Goal: Transaction & Acquisition: Subscribe to service/newsletter

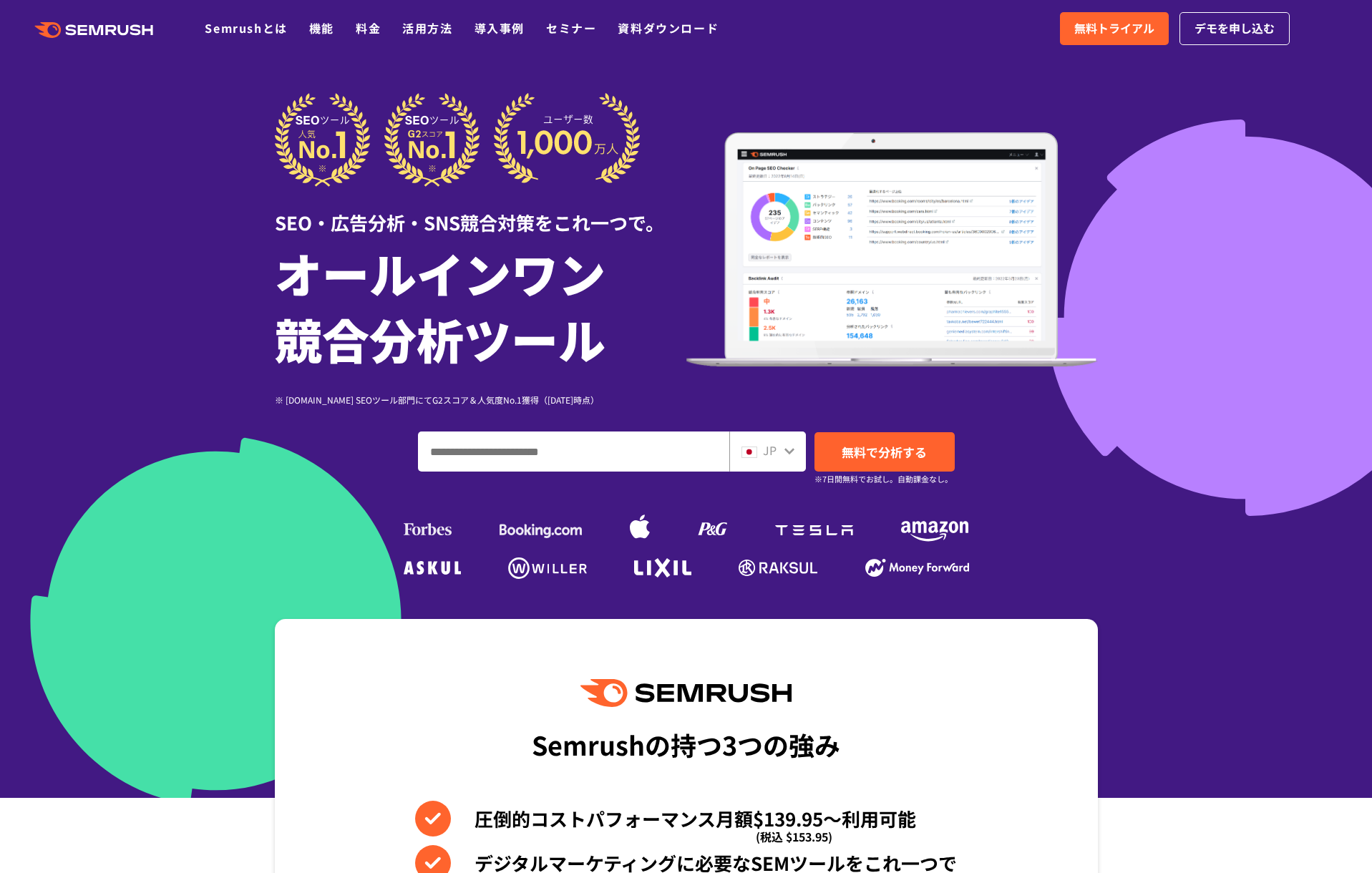
click at [547, 437] on input "ドメイン、キーワードまたはURLを入力してください" at bounding box center [574, 451] width 310 height 39
type input "*********"
click at [892, 455] on span "無料で分析する" at bounding box center [884, 452] width 85 height 18
click at [366, 31] on link "料金" at bounding box center [368, 27] width 25 height 17
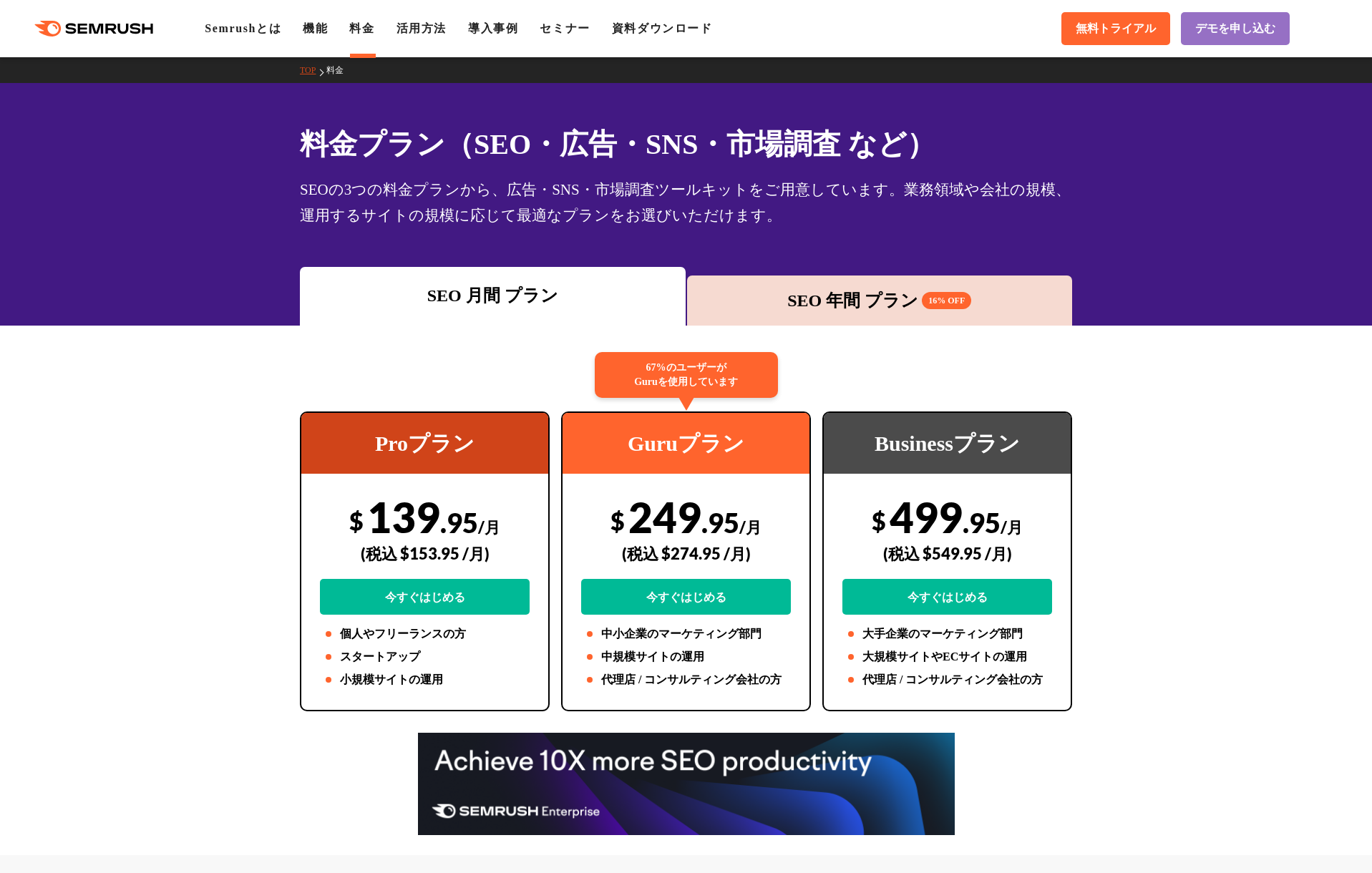
click at [134, 26] on icon at bounding box center [137, 28] width 11 height 11
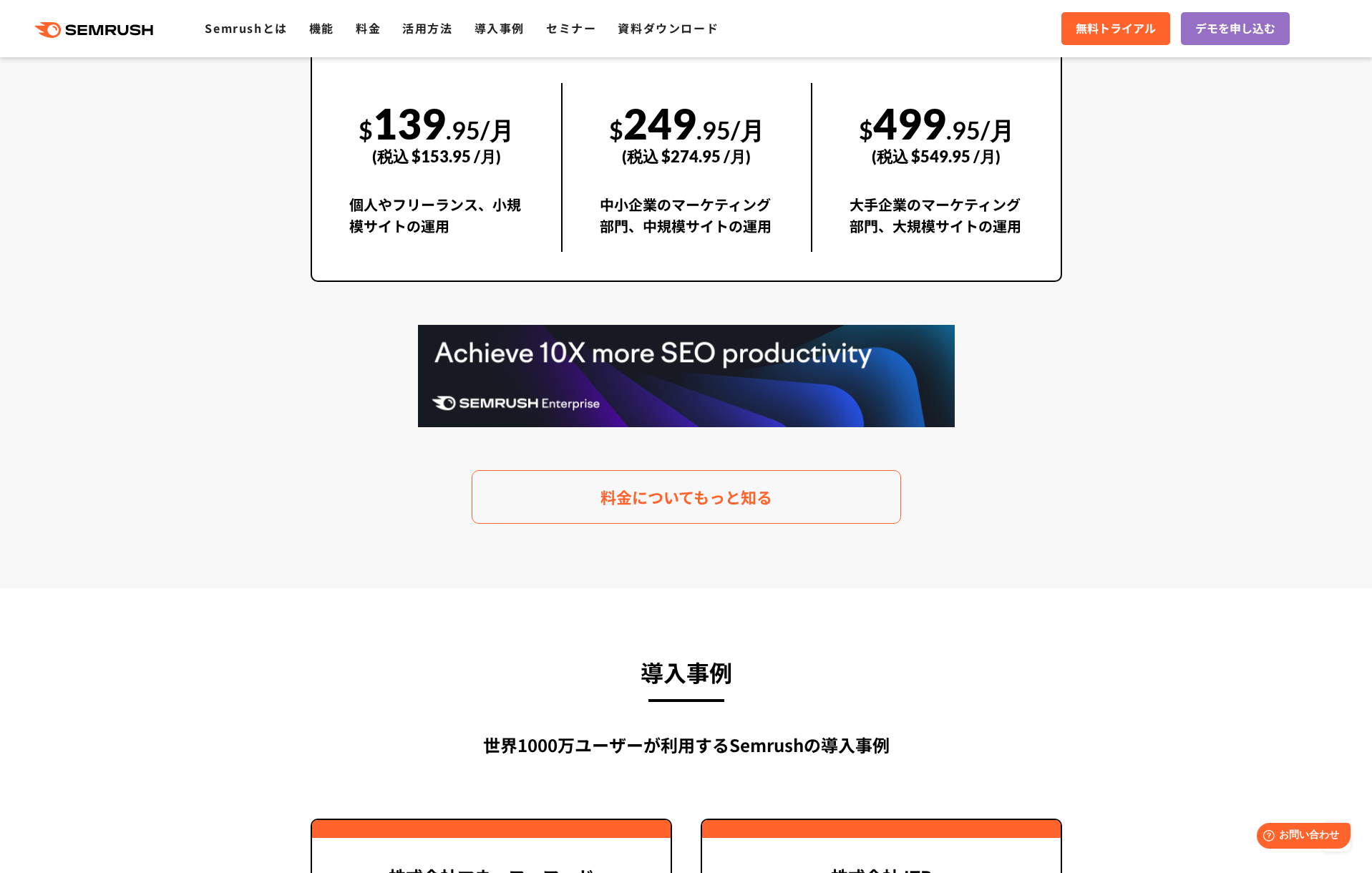
scroll to position [2746, 0]
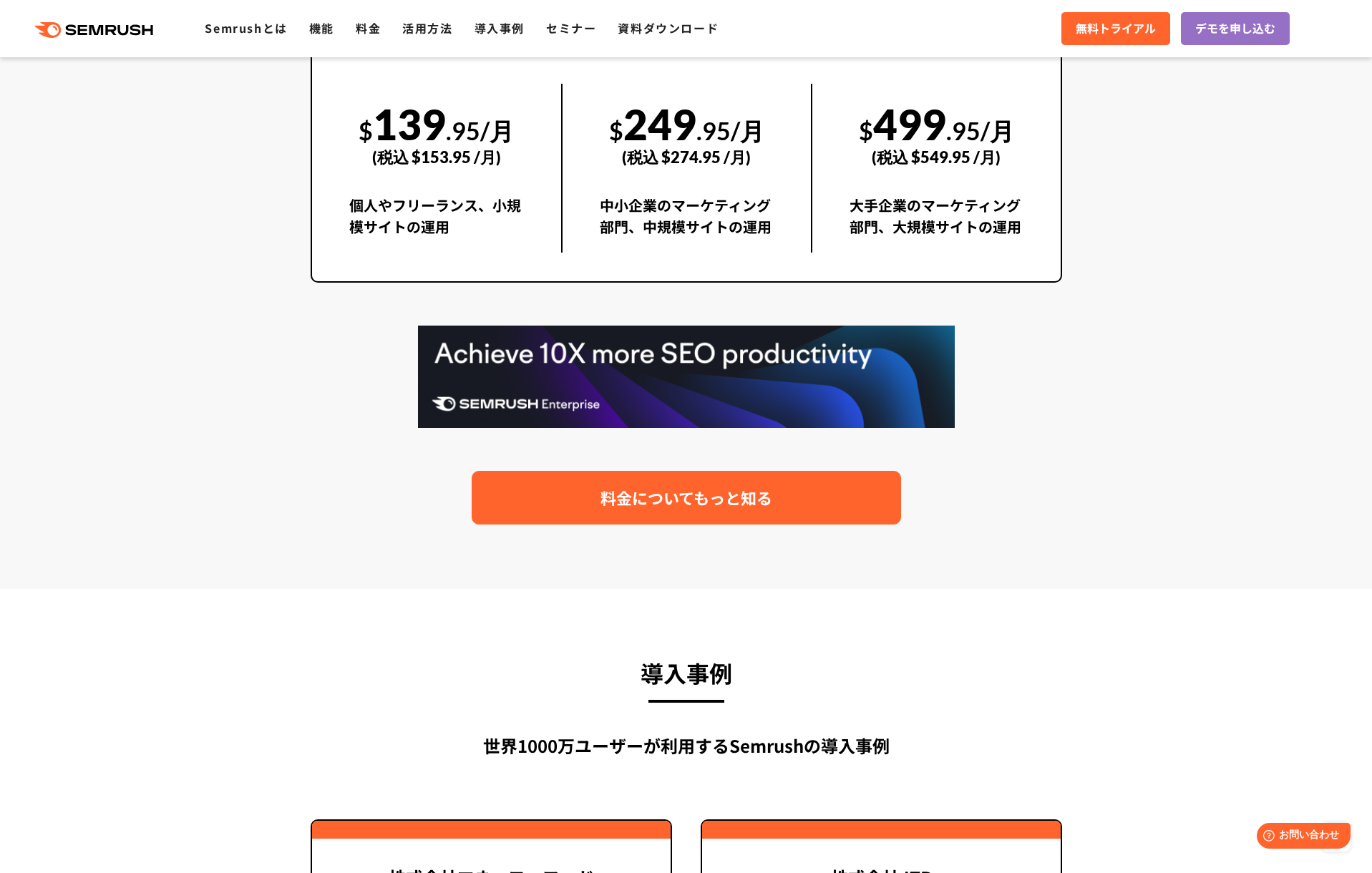
click at [792, 515] on link "料金についてもっと知る" at bounding box center [686, 497] width 429 height 53
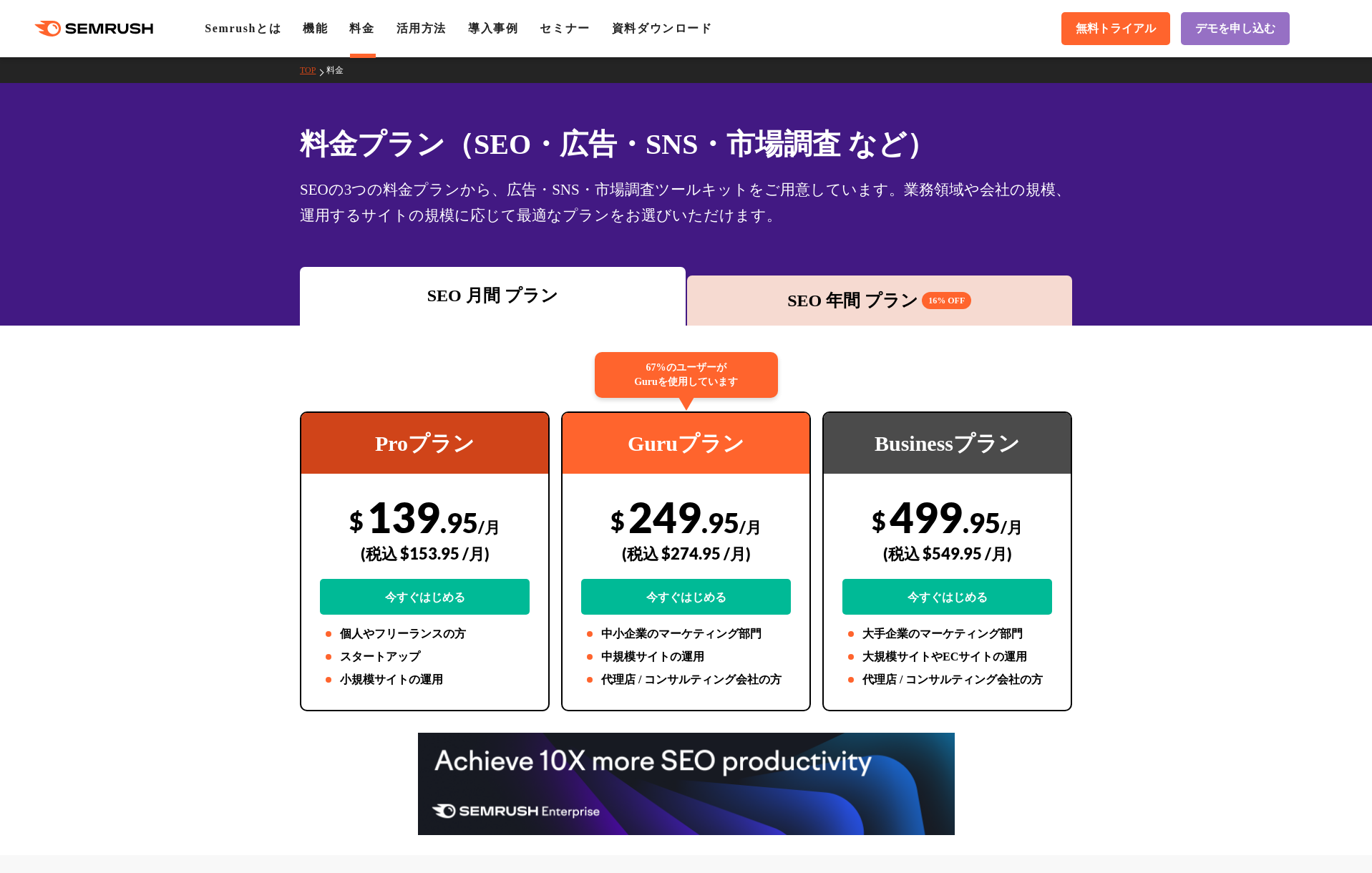
drag, startPoint x: 845, startPoint y: 286, endPoint x: 837, endPoint y: 287, distance: 8.1
click at [845, 286] on div "SEO 年間 プラン 16% OFF" at bounding box center [881, 301] width 386 height 50
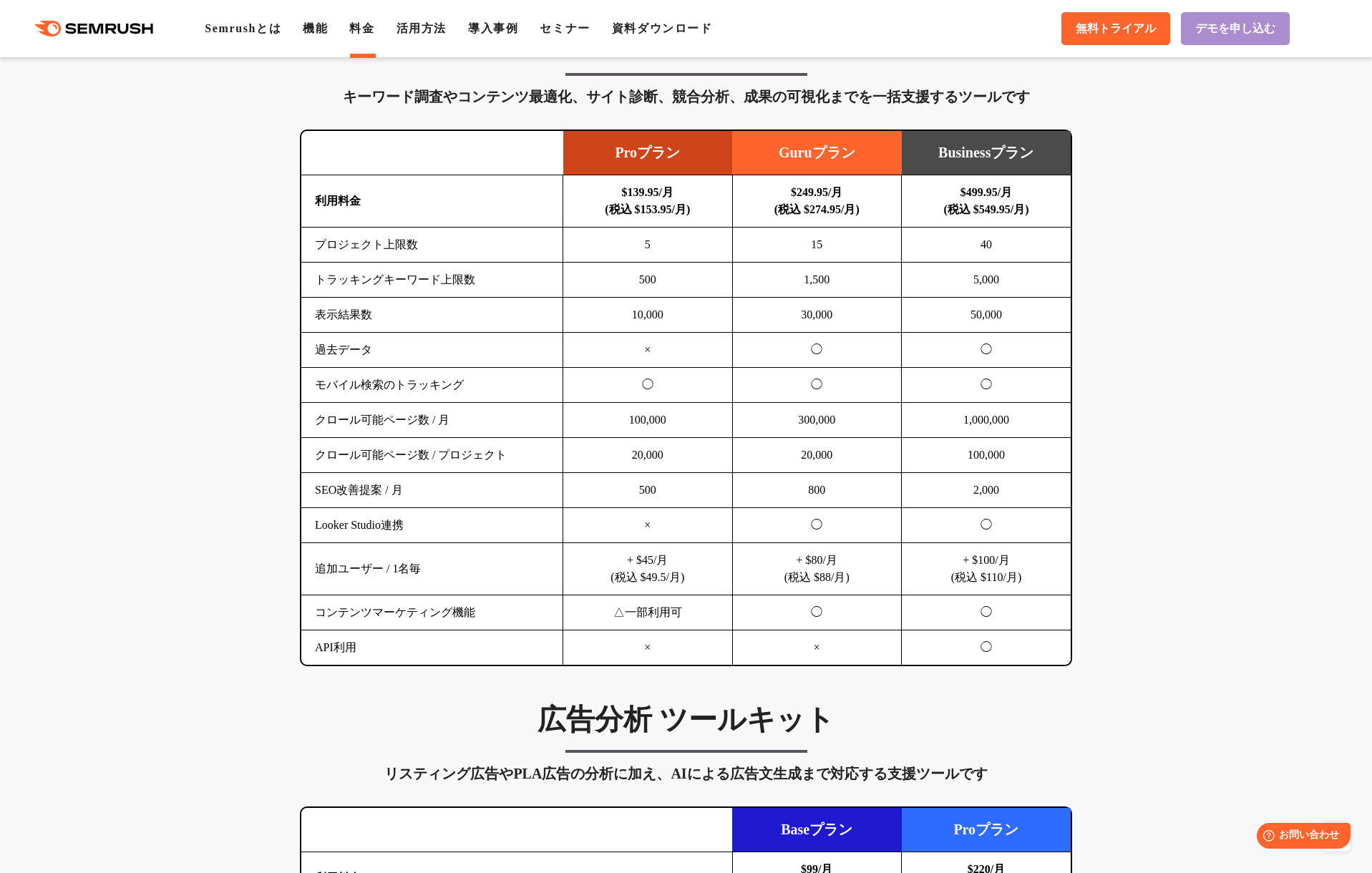
scroll to position [815, 0]
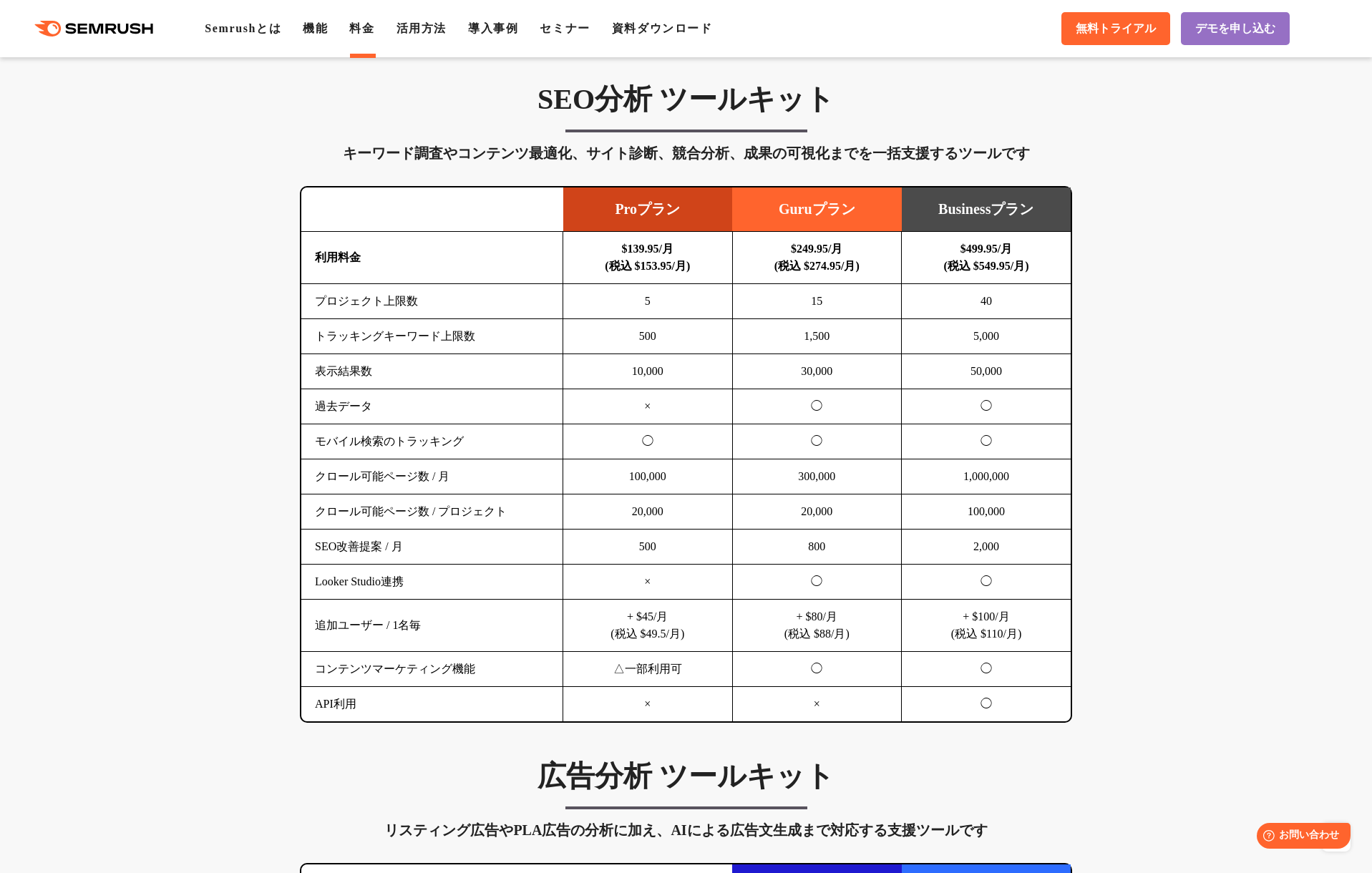
click at [726, 95] on h3 "SEO分析 ツールキット" at bounding box center [686, 99] width 772 height 36
